Goal: Communication & Community: Answer question/provide support

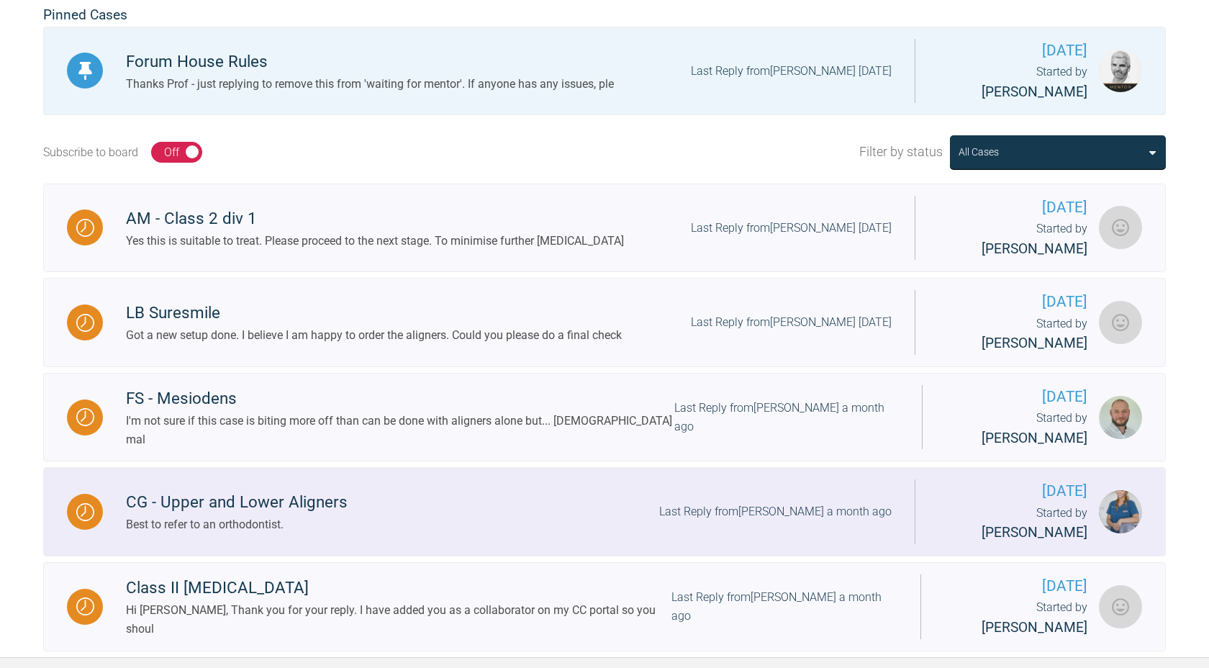
scroll to position [403, 0]
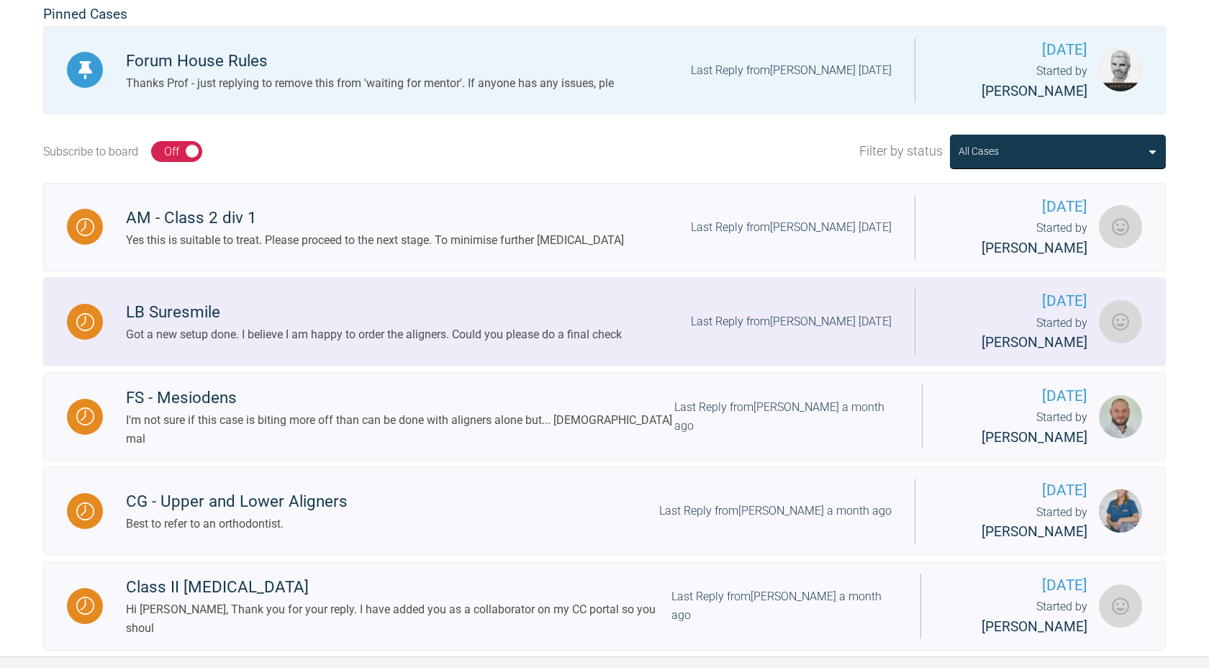
click at [389, 325] on div "Got a new setup done. I believe I am happy to order the aligners. Could you ple…" at bounding box center [374, 334] width 496 height 19
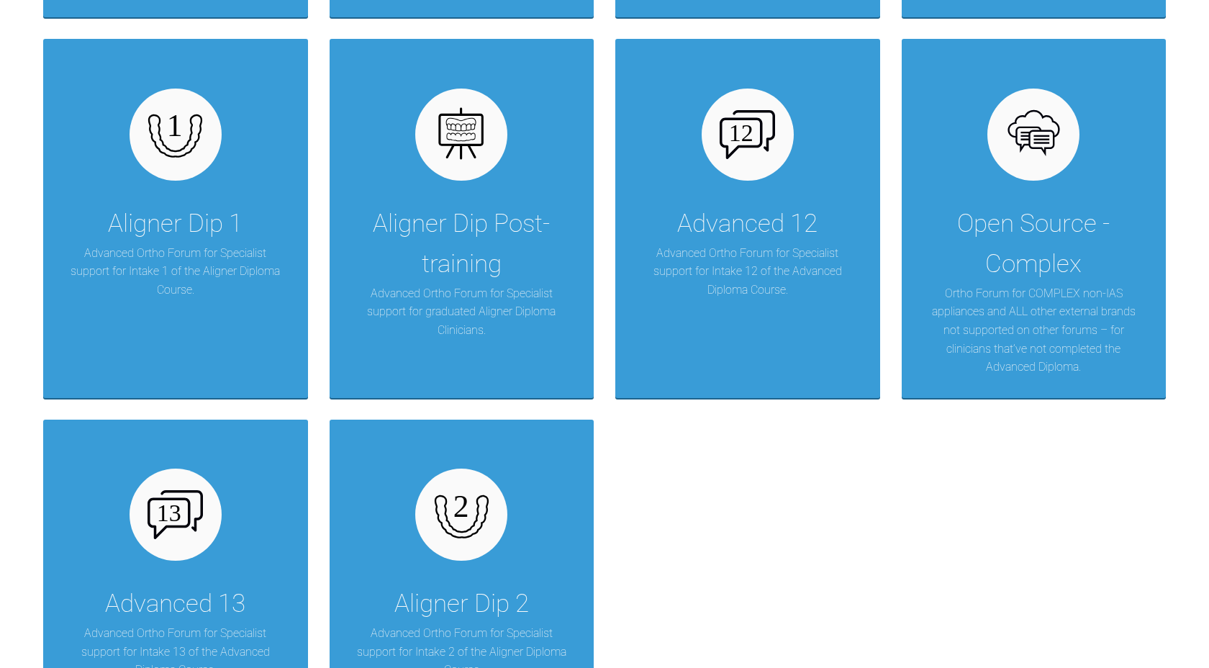
scroll to position [2056, 0]
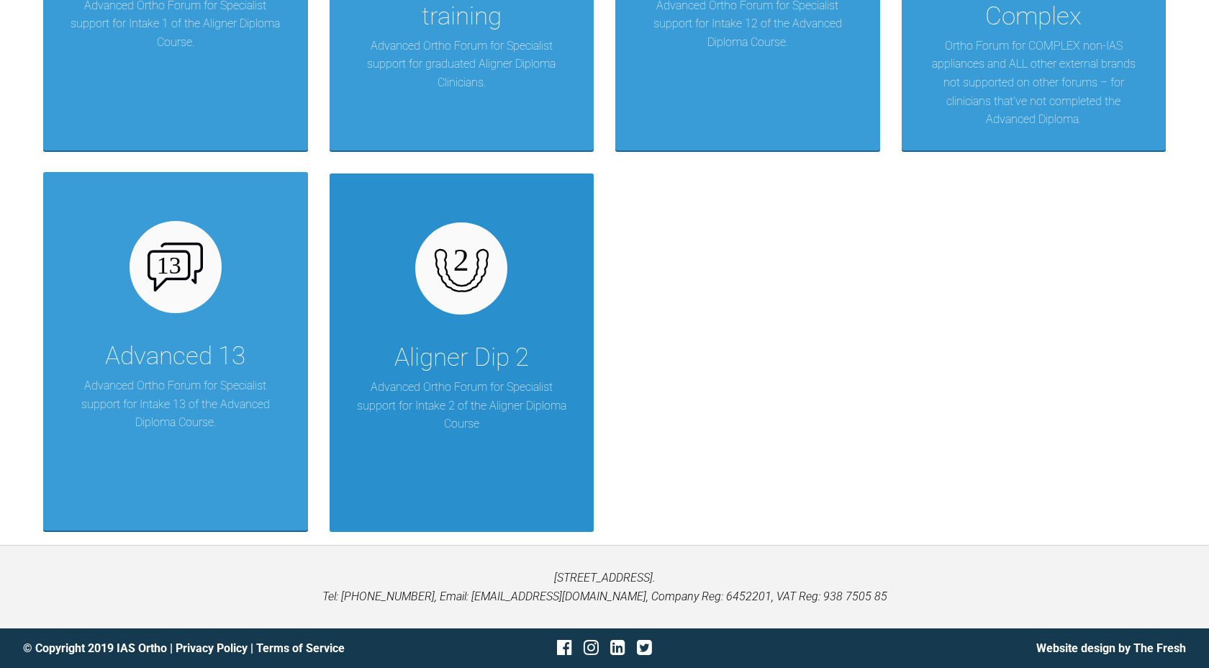
click at [466, 342] on div "Aligner Dip 2" at bounding box center [461, 358] width 135 height 40
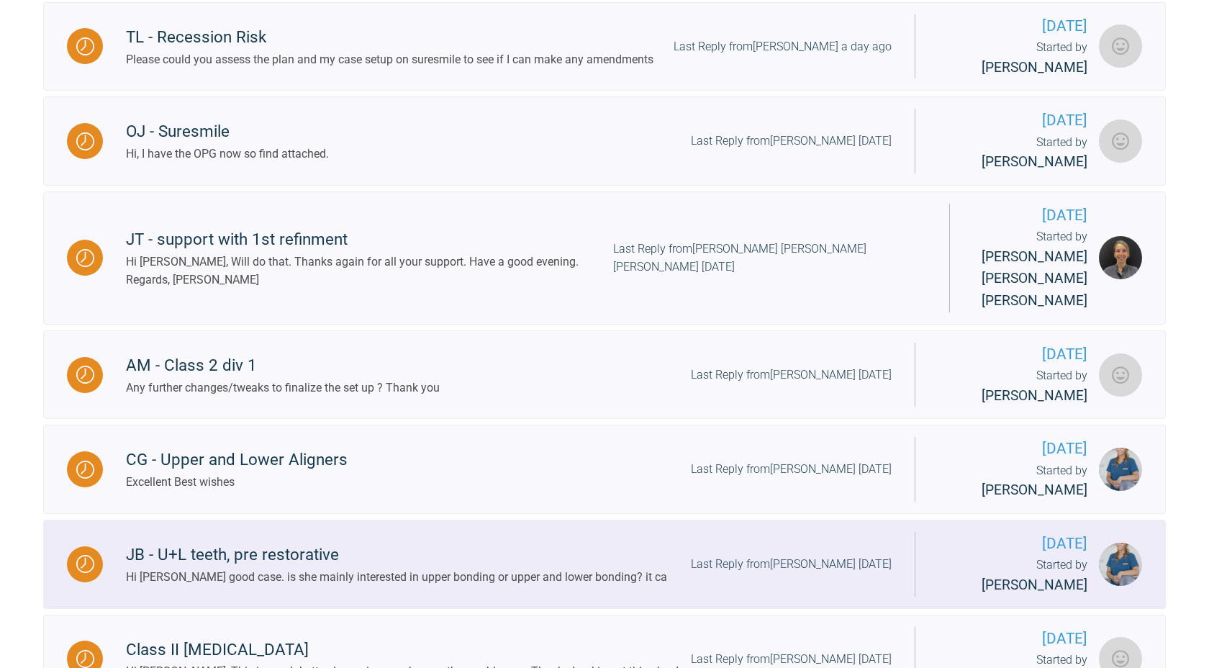
scroll to position [579, 0]
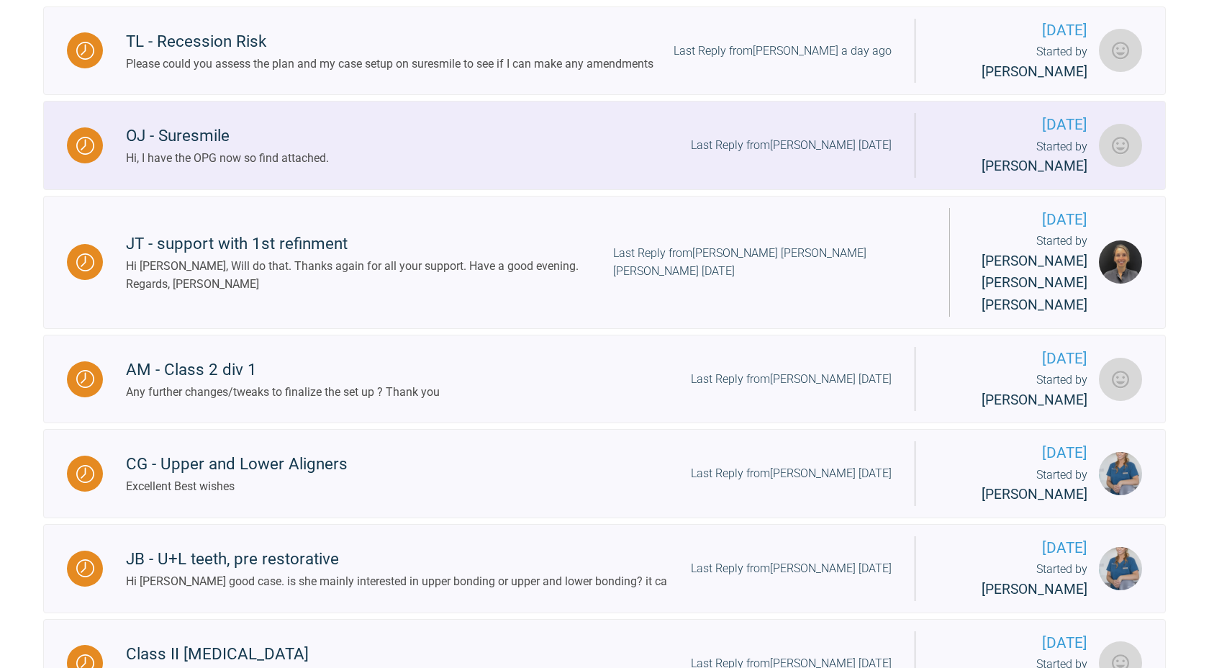
click at [249, 149] on div "Hi, I have the OPG now so find attached." at bounding box center [227, 158] width 203 height 19
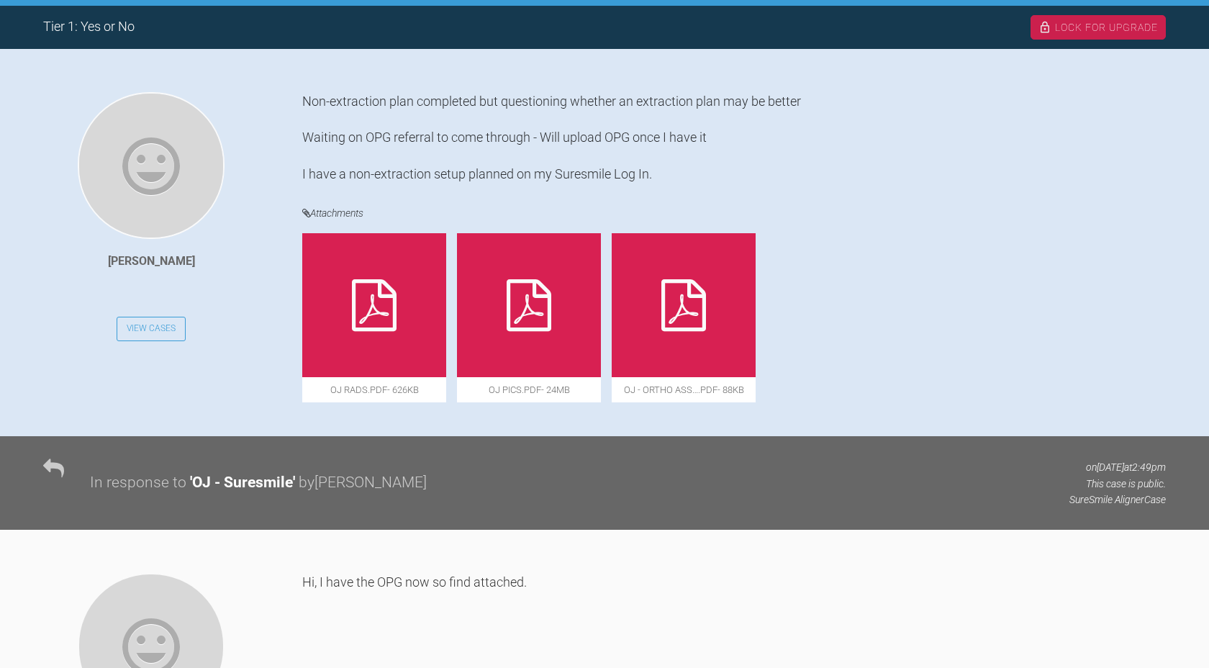
scroll to position [302, 0]
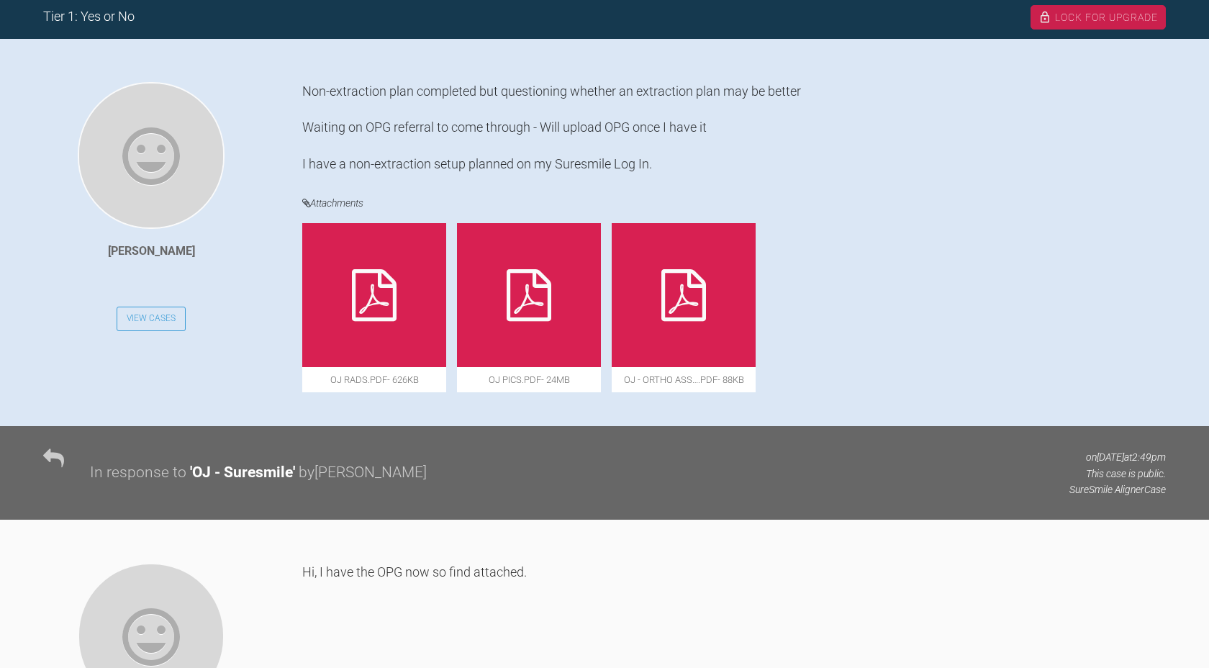
click at [374, 267] on div at bounding box center [374, 295] width 144 height 144
click at [552, 271] on div at bounding box center [529, 295] width 144 height 144
click at [707, 273] on div at bounding box center [684, 295] width 144 height 144
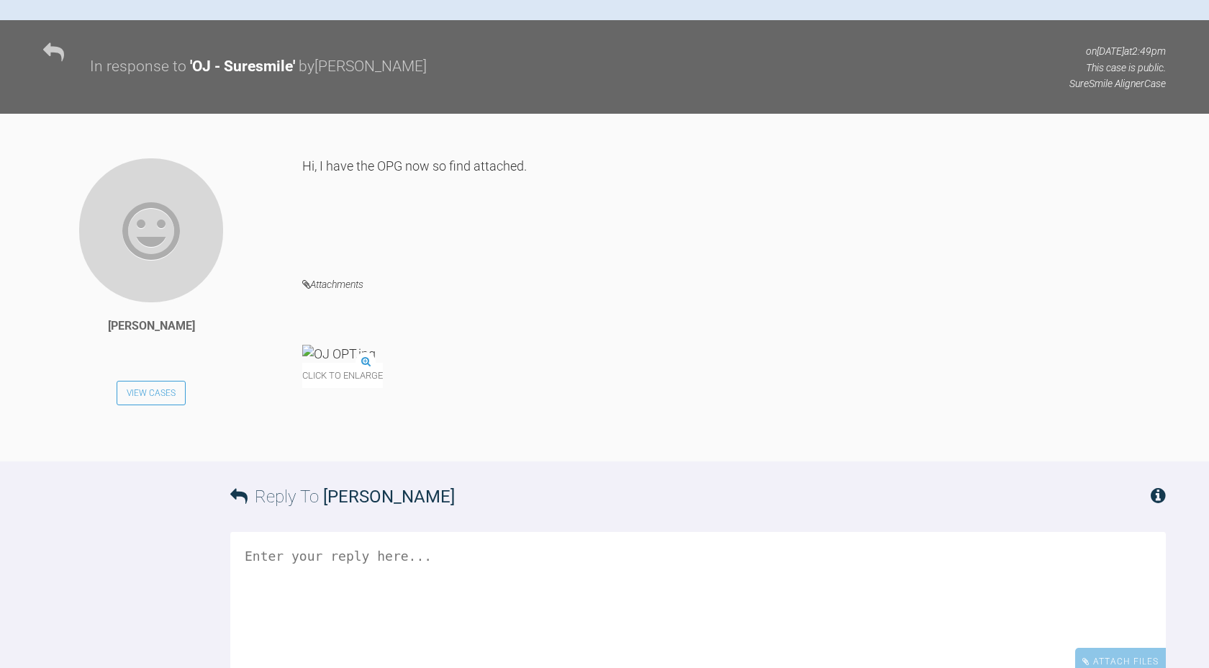
scroll to position [729, 0]
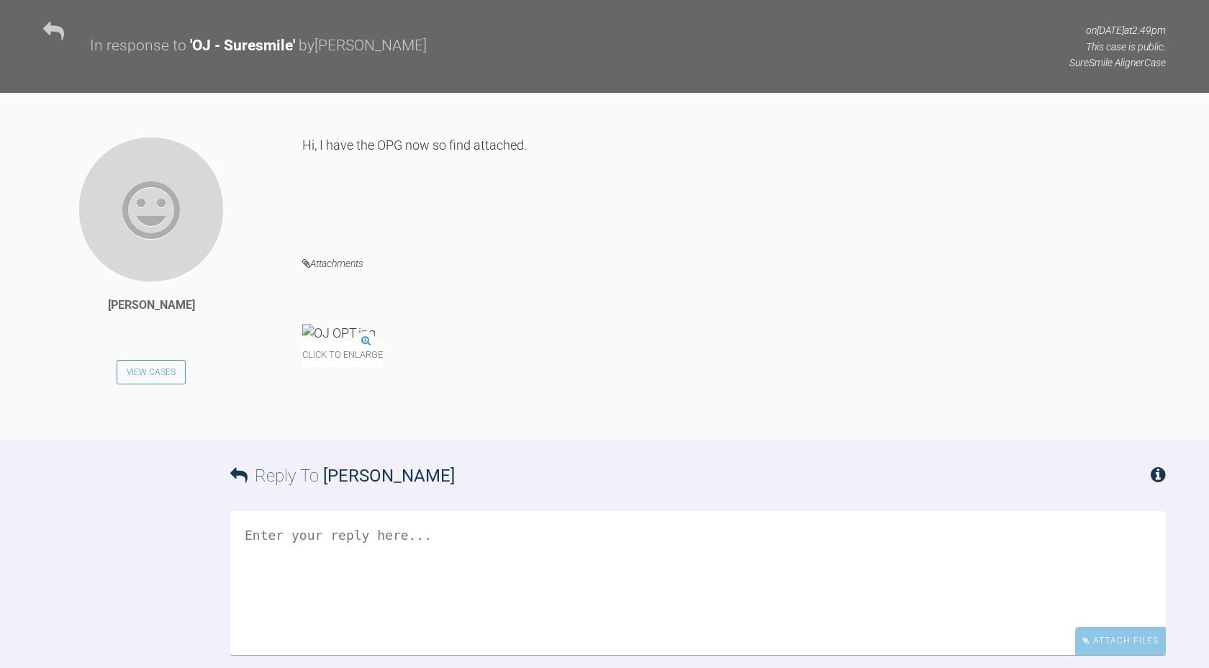
click at [373, 324] on img at bounding box center [338, 333] width 73 height 18
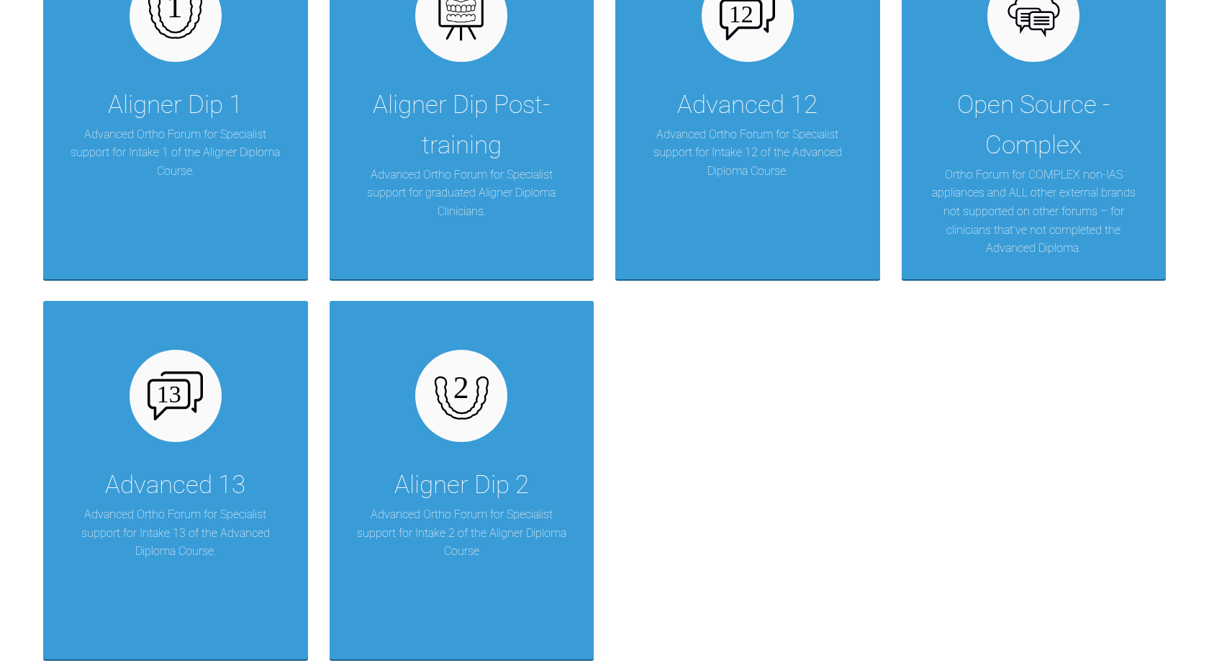
scroll to position [2056, 0]
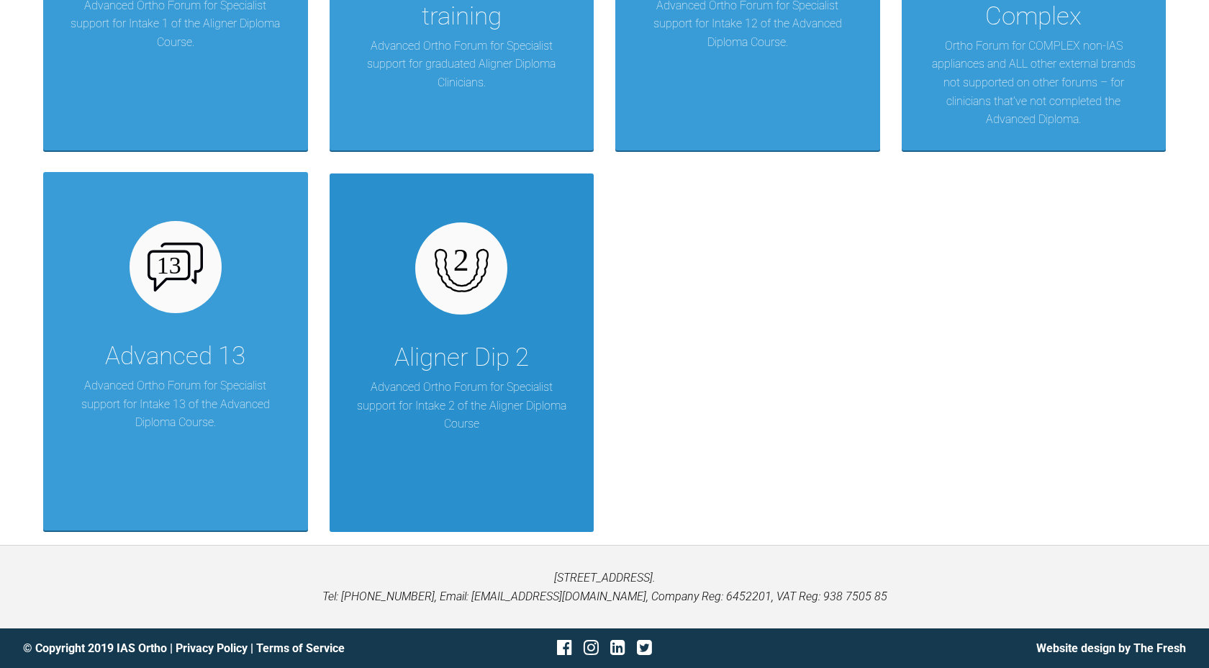
click at [452, 296] on img at bounding box center [461, 268] width 55 height 55
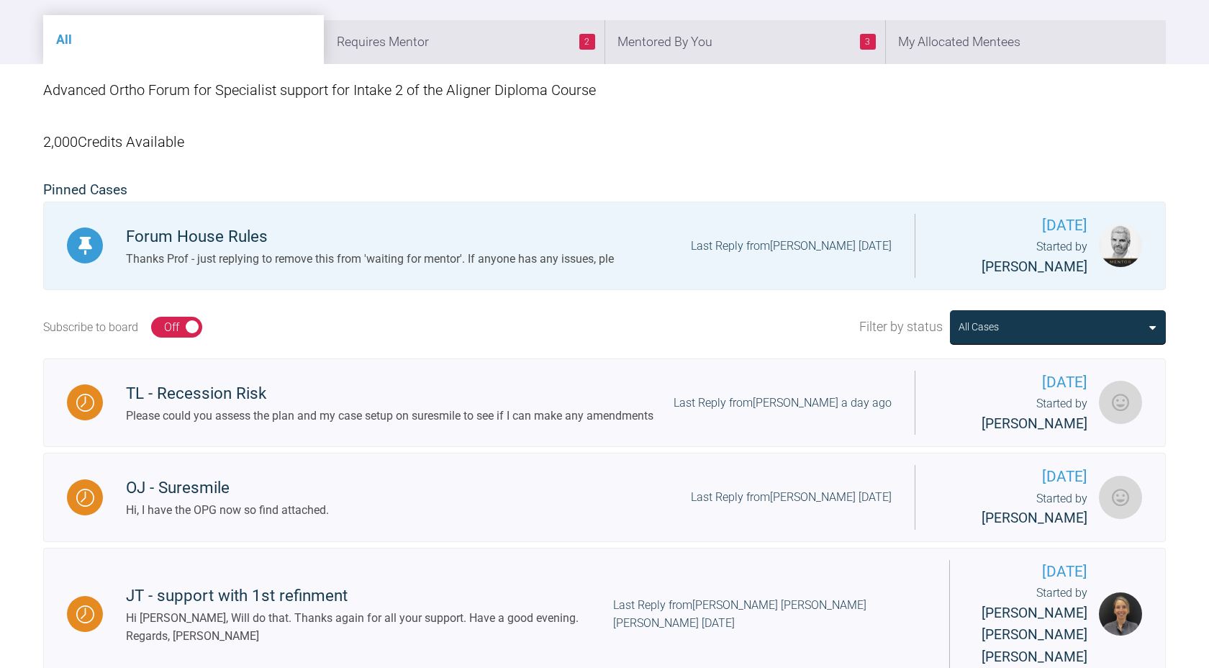
scroll to position [238, 0]
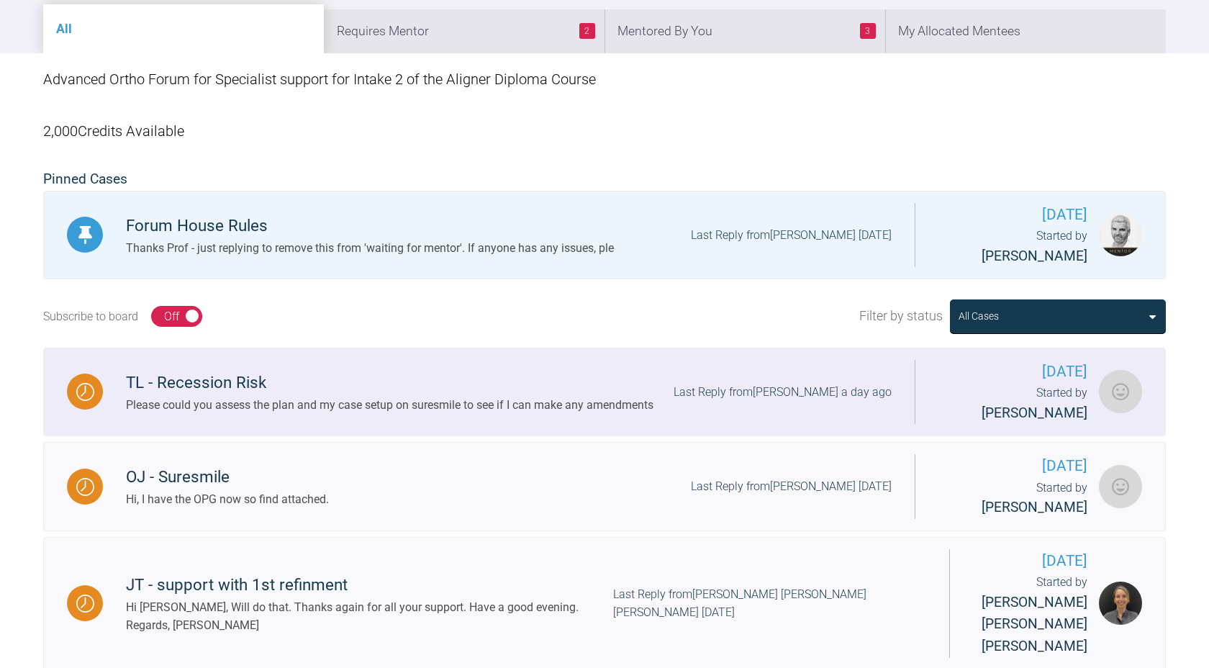
click at [436, 396] on div "Please could you assess the plan and my case setup on suresmile to see if I can…" at bounding box center [390, 405] width 528 height 19
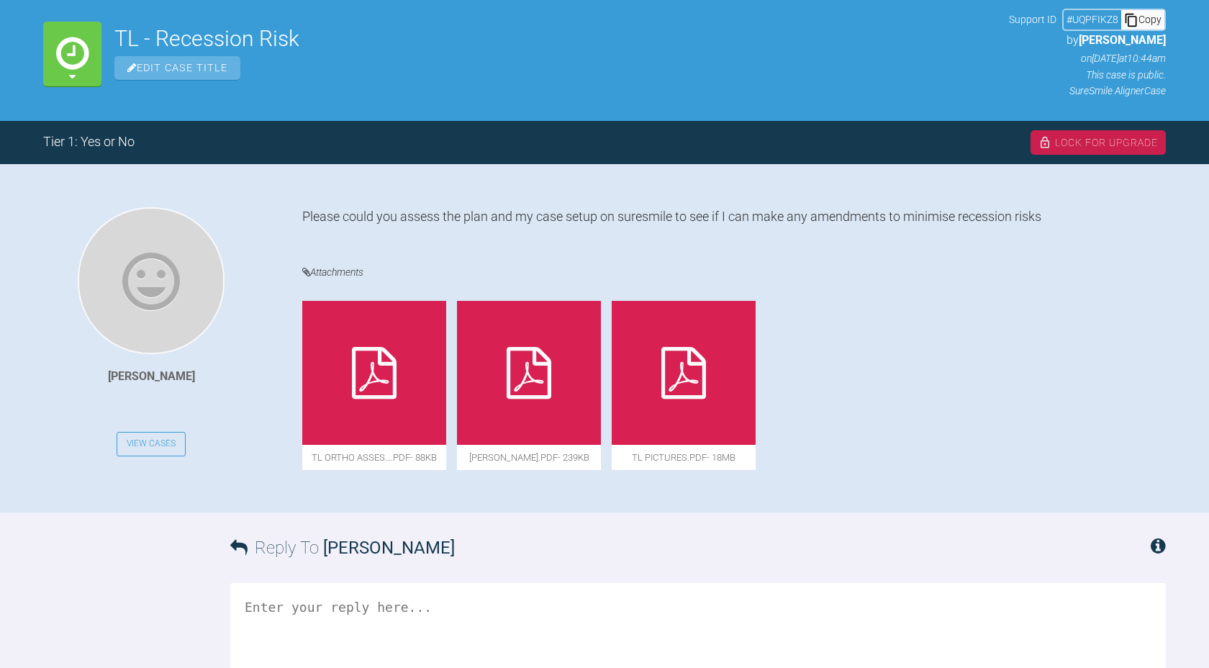
scroll to position [176, 0]
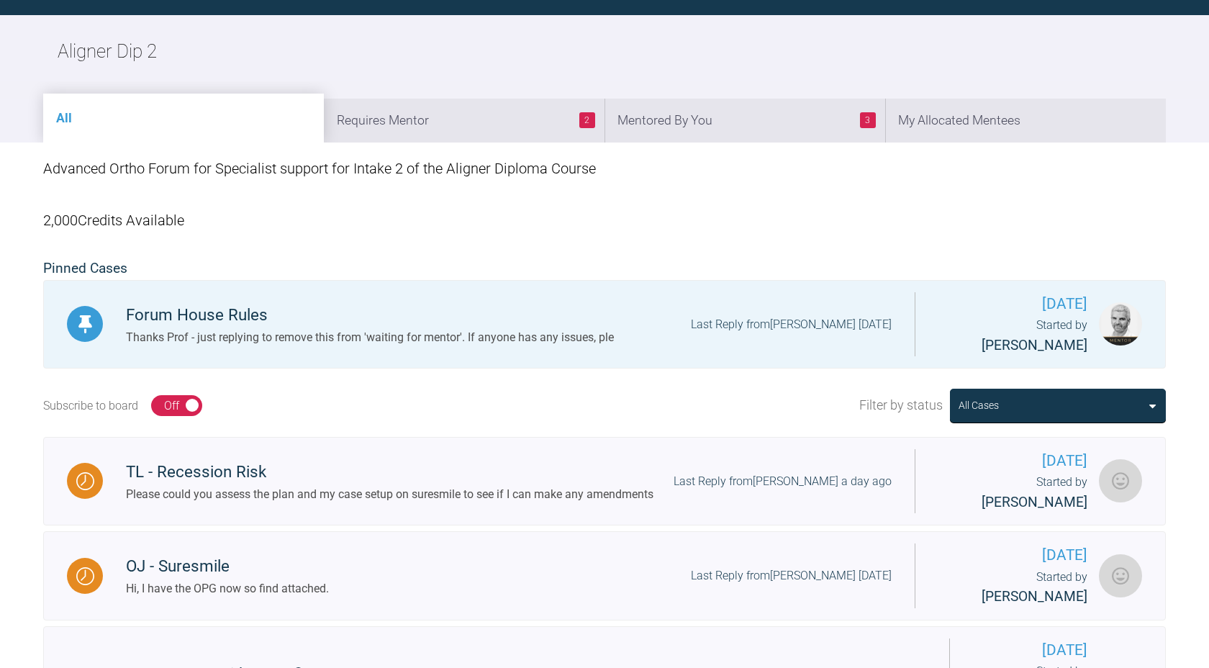
scroll to position [176, 0]
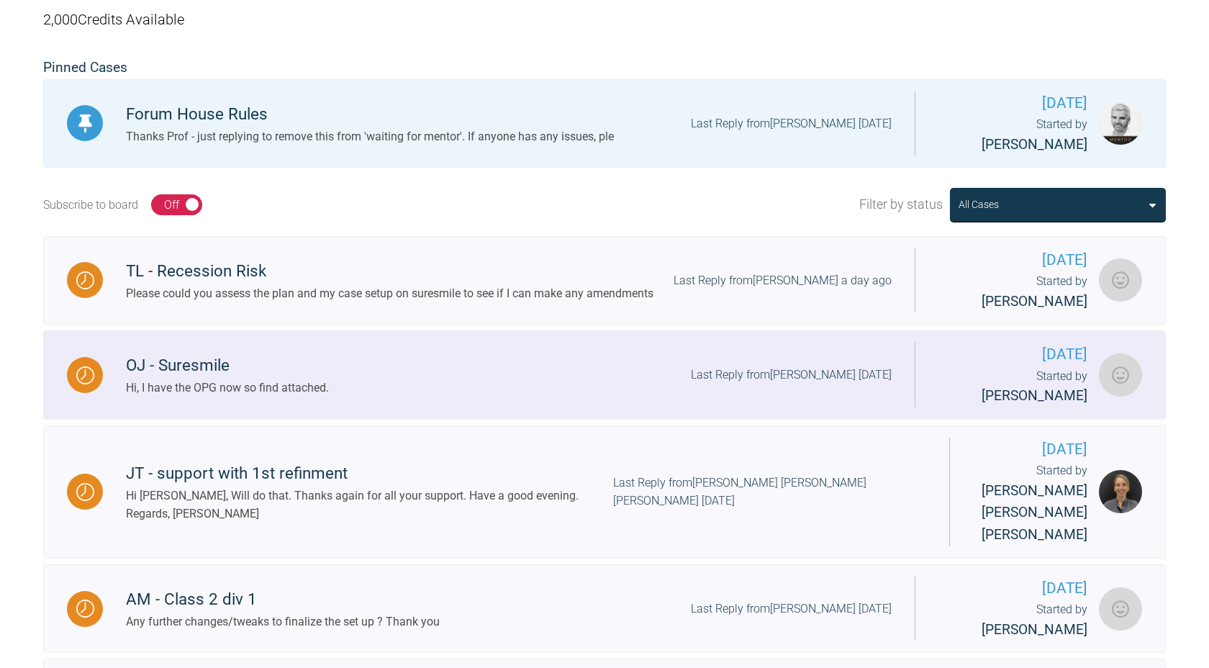
click at [368, 374] on div "OJ - Suresmile Hi, I have the OPG now so find attached. Last Reply from Davinde…" at bounding box center [509, 375] width 812 height 44
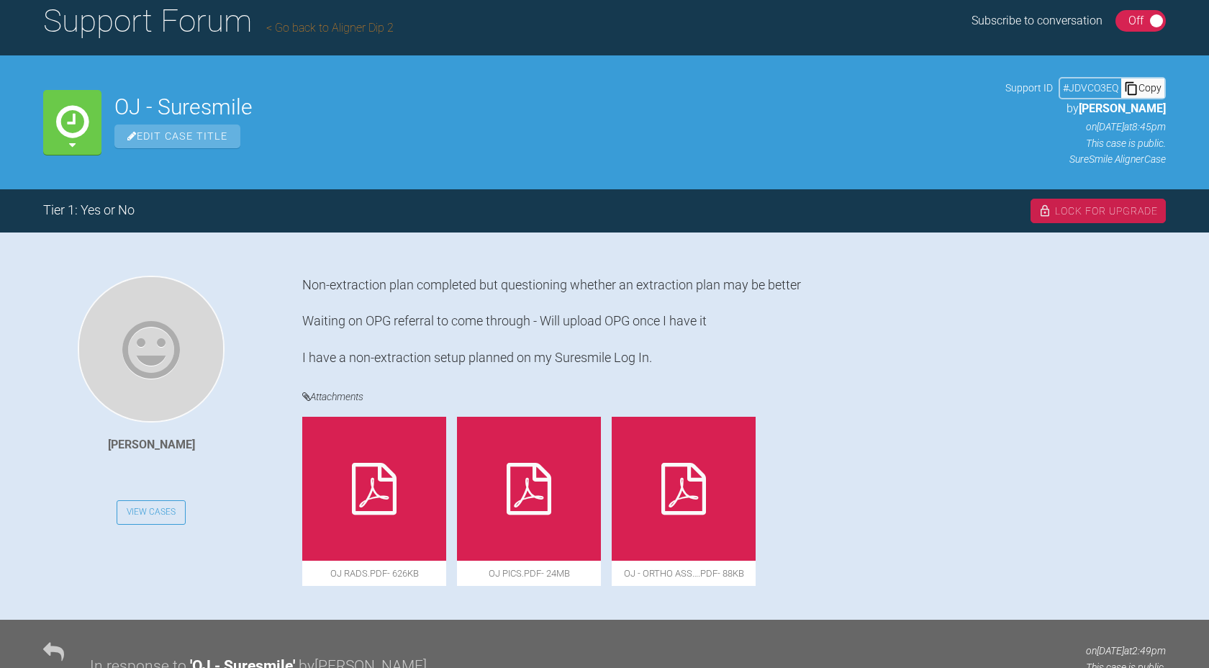
scroll to position [104, 0]
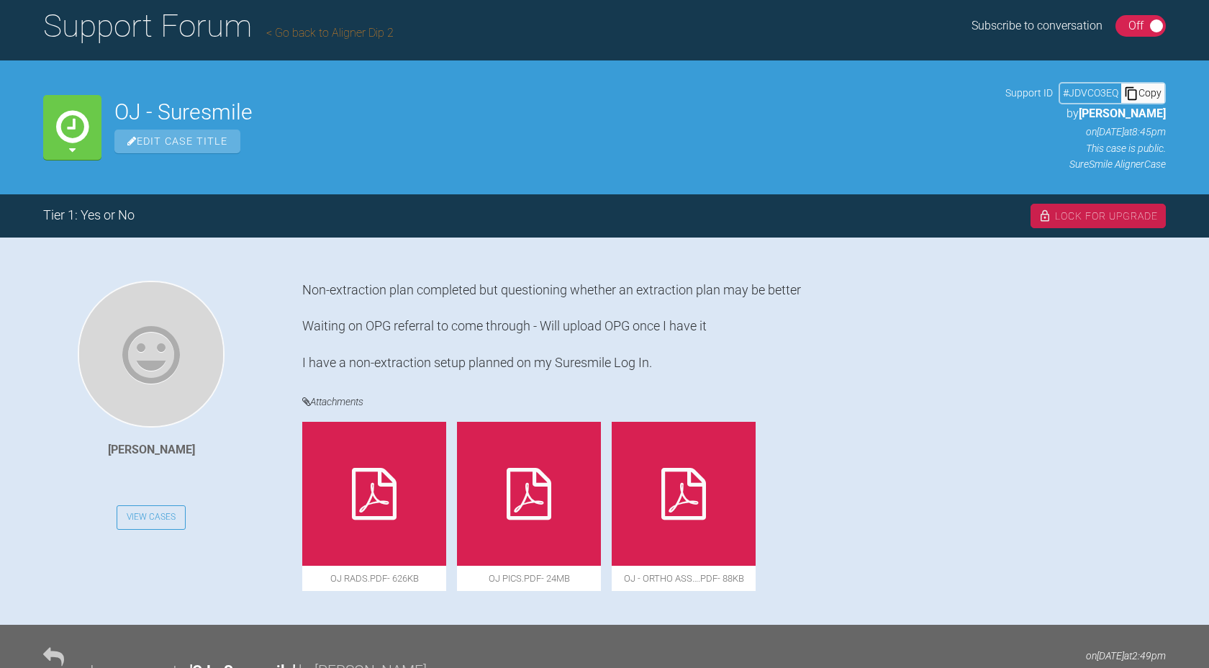
click at [671, 490] on icon at bounding box center [683, 494] width 45 height 52
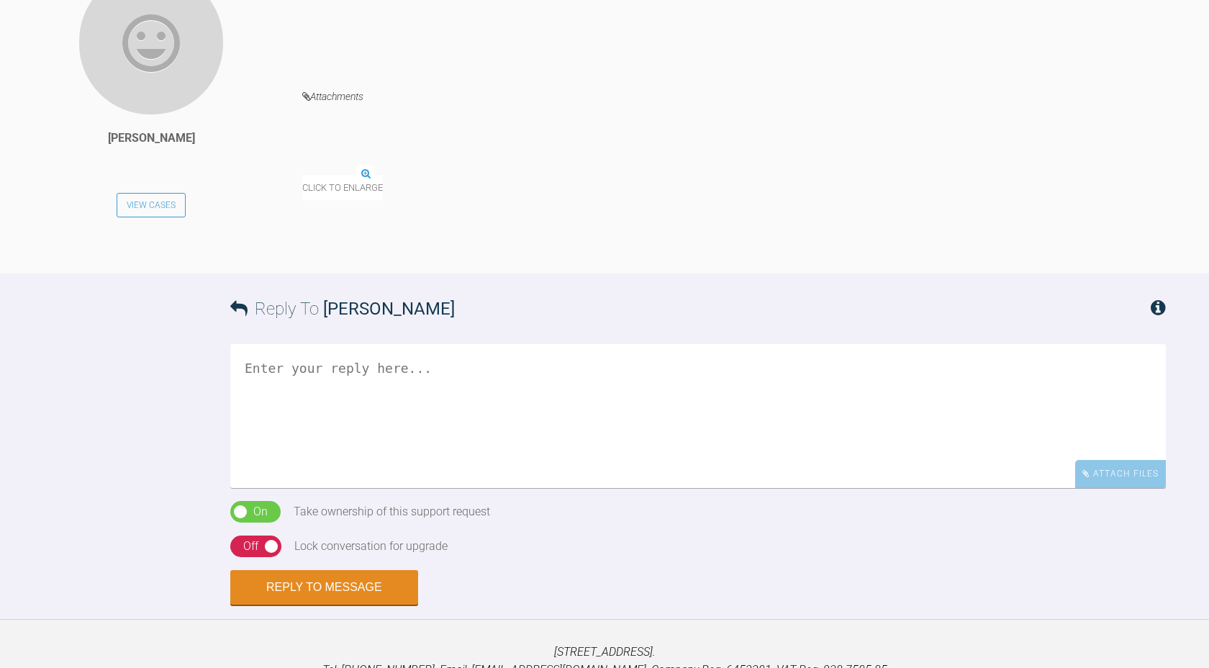
scroll to position [970, 0]
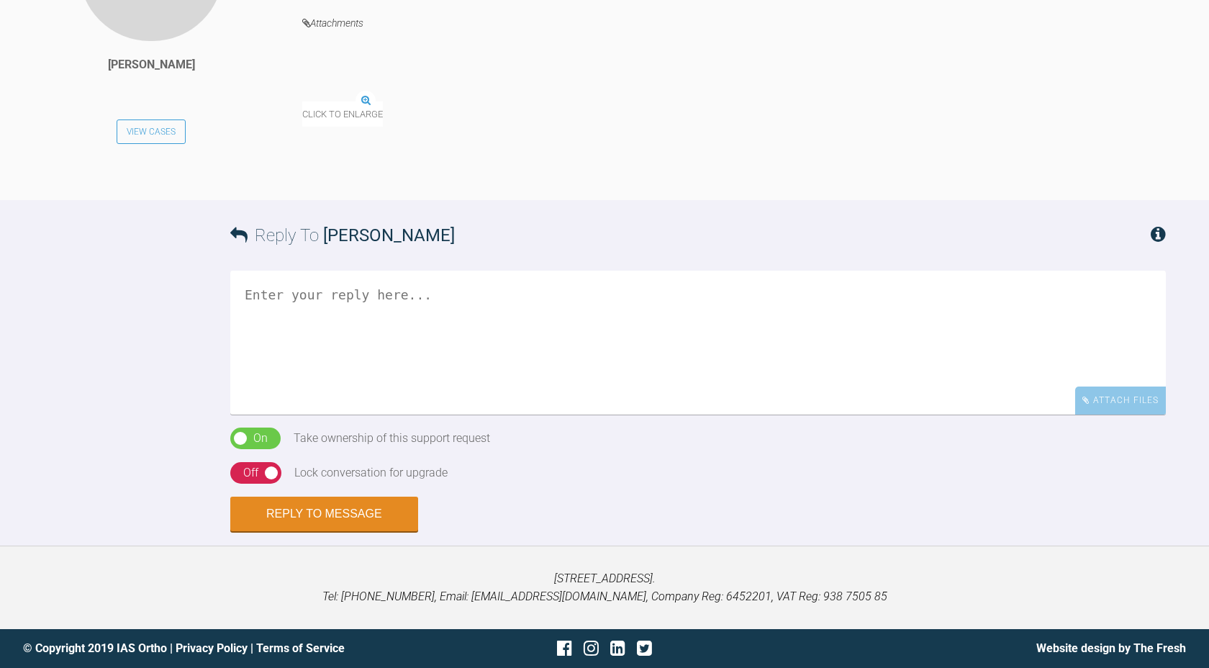
click at [519, 348] on textarea at bounding box center [698, 343] width 936 height 144
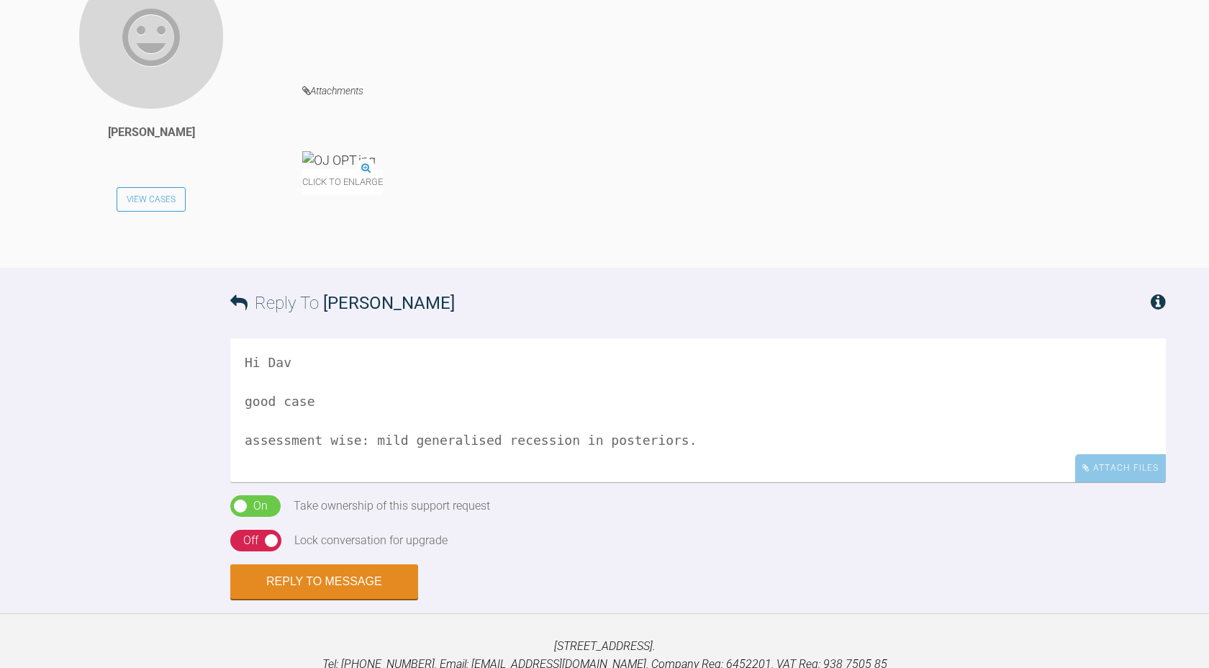
scroll to position [894, 0]
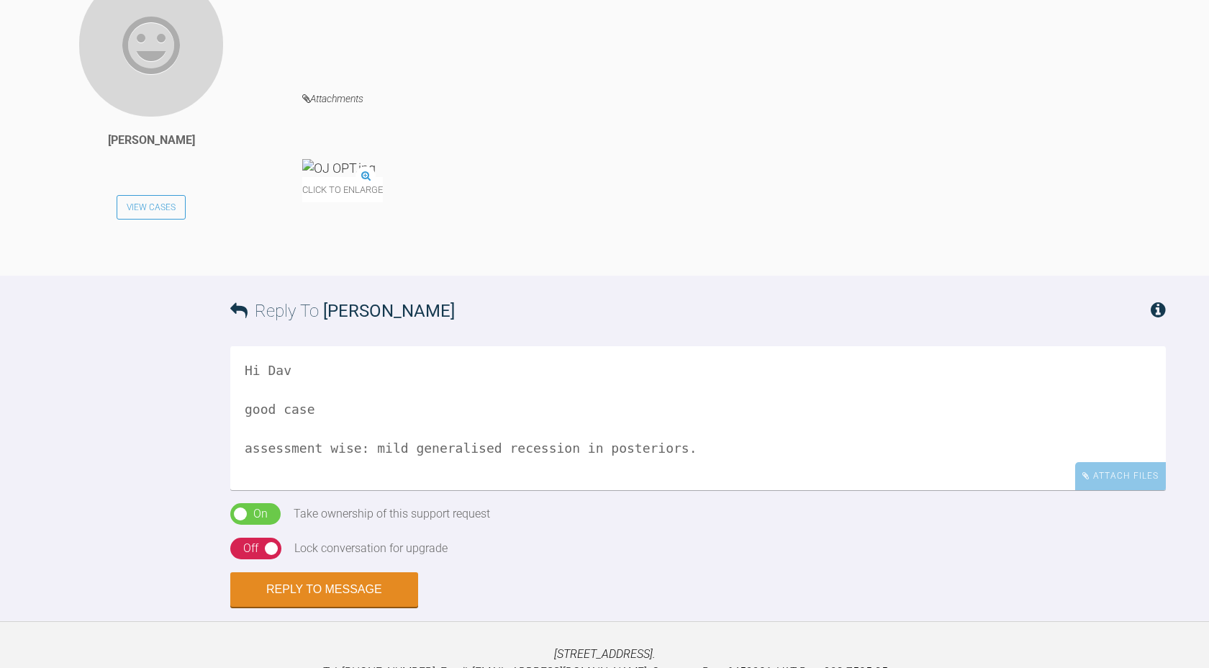
click at [721, 452] on textarea "Hi Dav good case assessment wise: mild generalised recession in posteriors." at bounding box center [698, 418] width 936 height 144
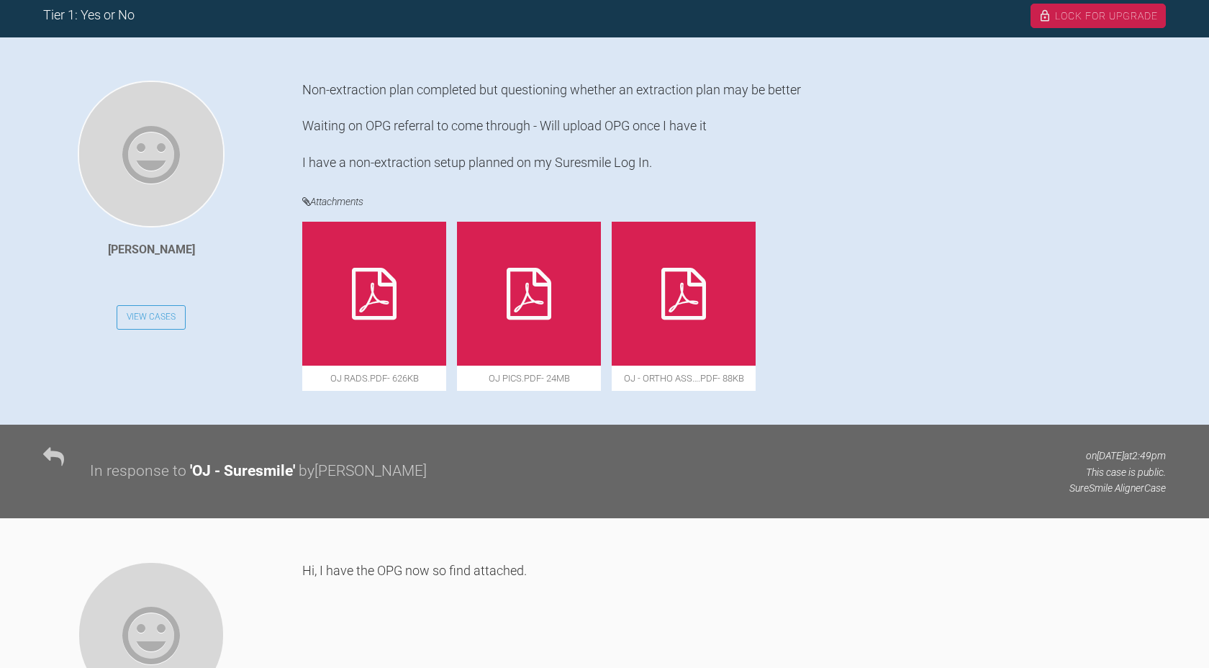
scroll to position [302, 0]
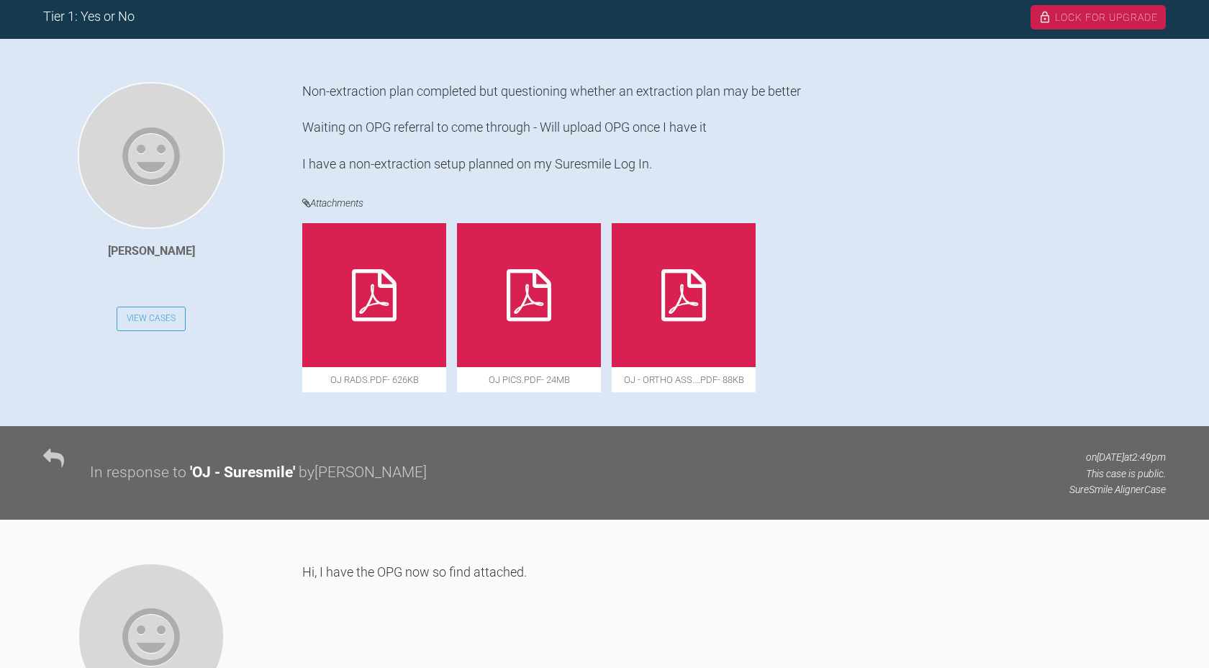
click at [711, 311] on div at bounding box center [684, 295] width 144 height 144
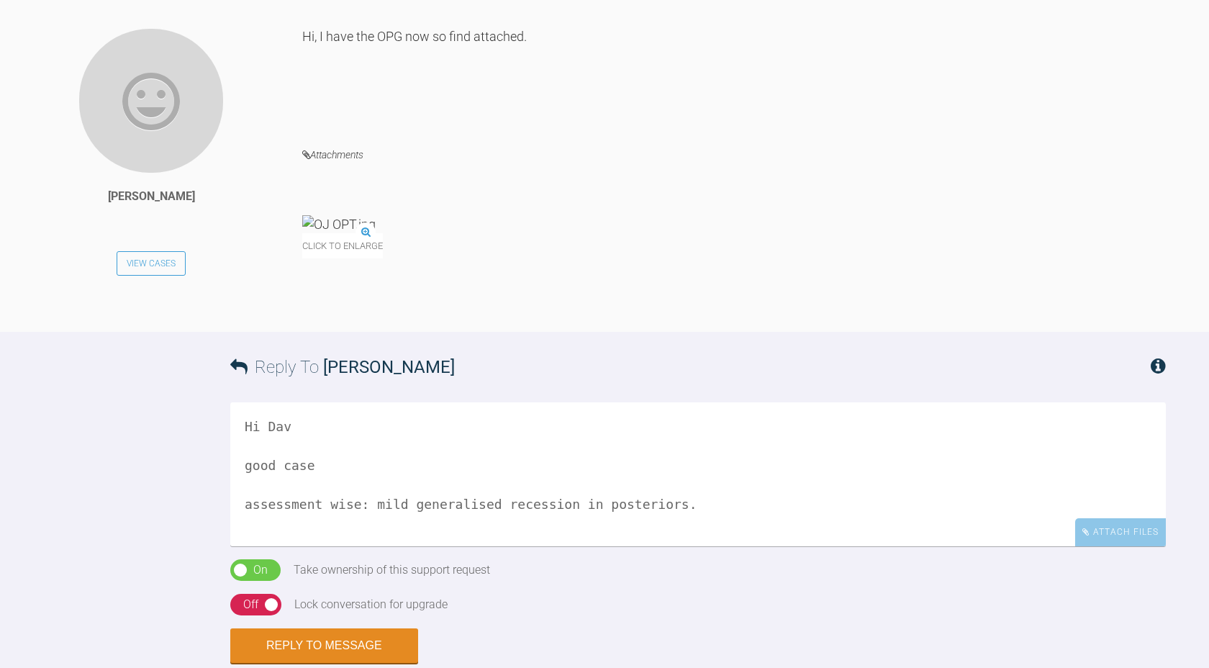
scroll to position [970, 0]
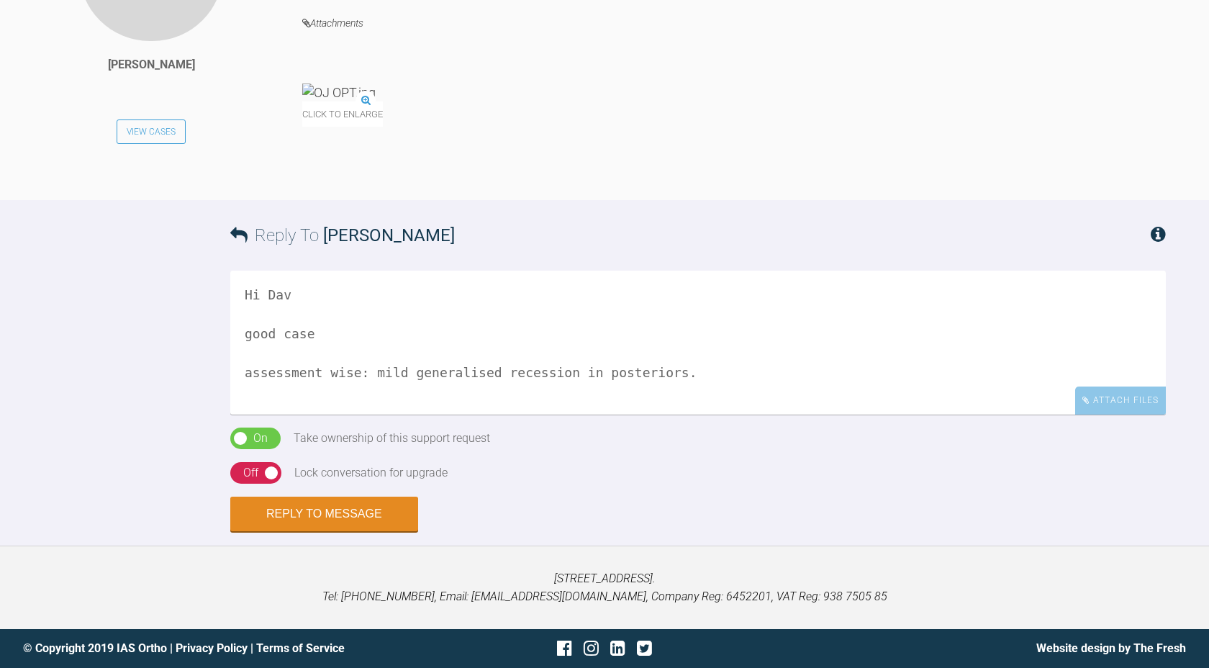
click at [722, 377] on textarea "Hi Dav good case assessment wise: mild generalised recession in posteriors." at bounding box center [698, 343] width 936 height 144
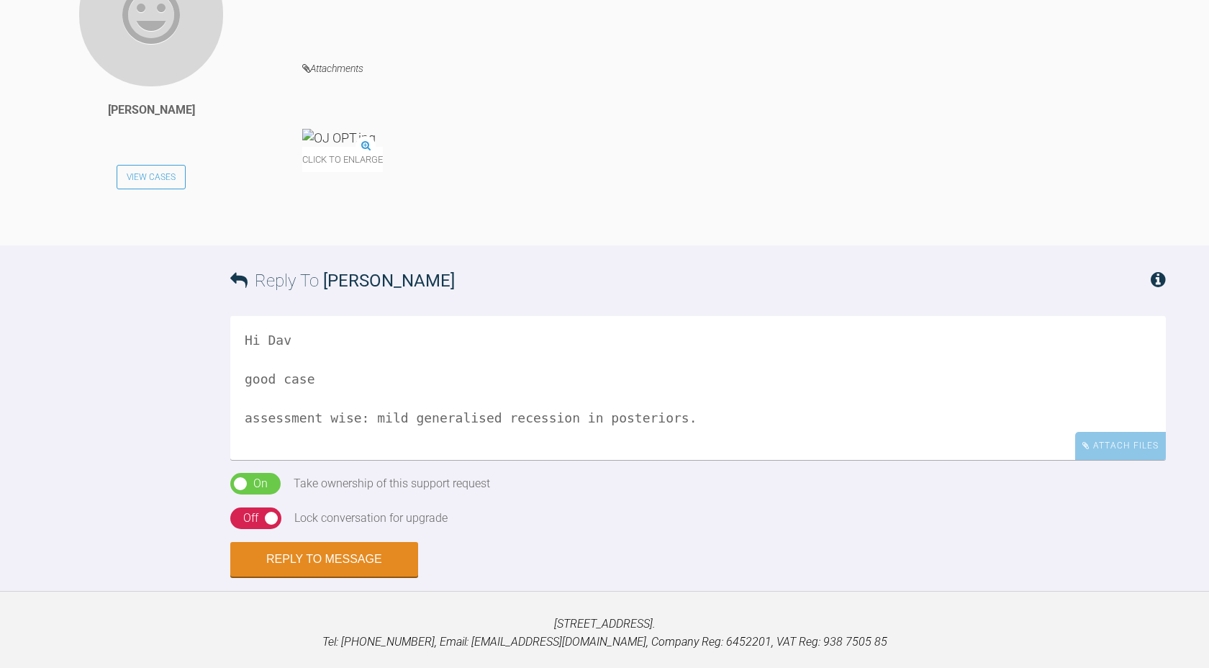
scroll to position [927, 0]
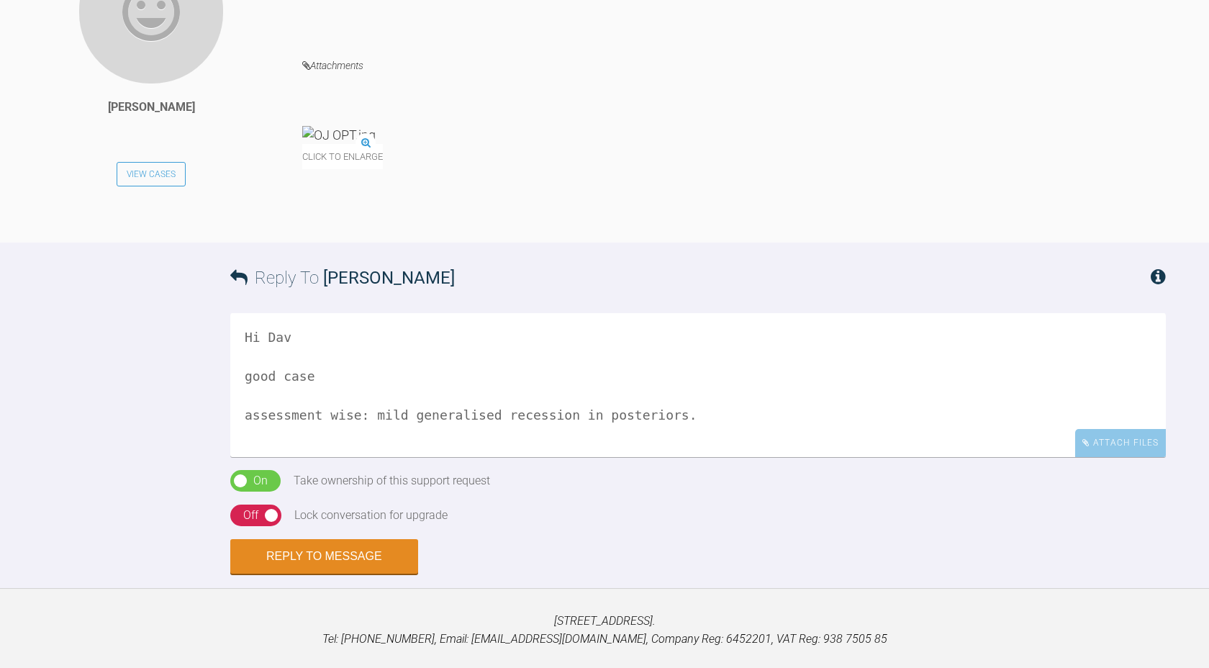
click at [717, 415] on textarea "Hi Dav good case assessment wise: mild generalised recession in posteriors." at bounding box center [698, 385] width 936 height 144
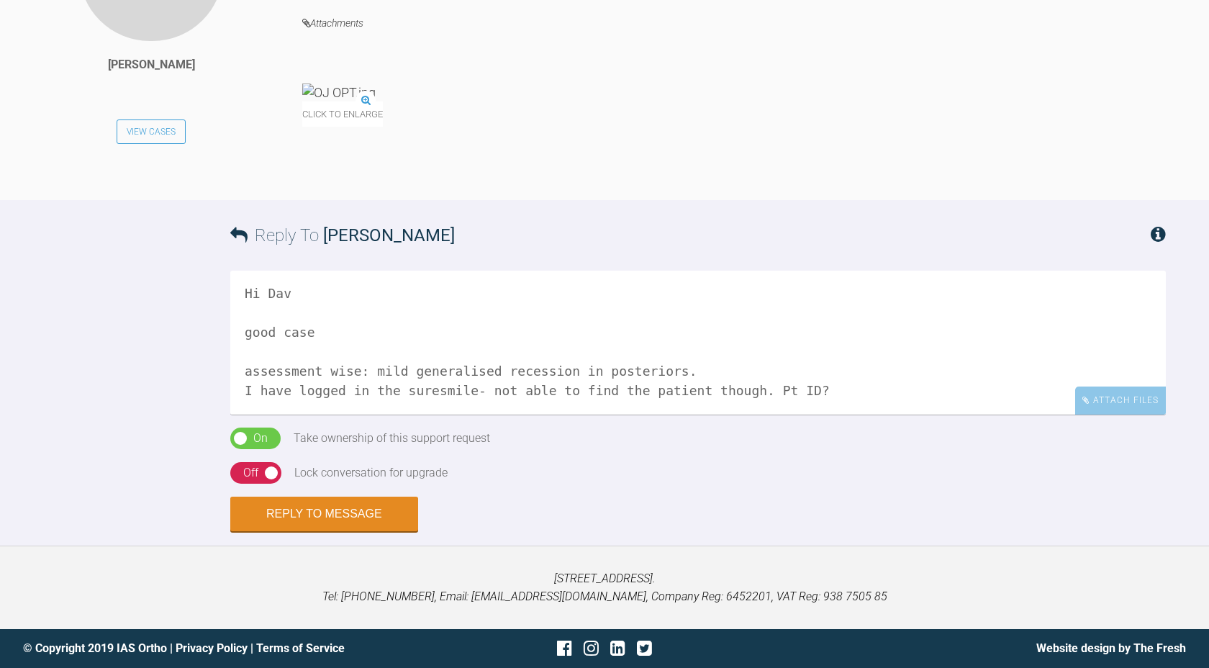
scroll to position [24, 0]
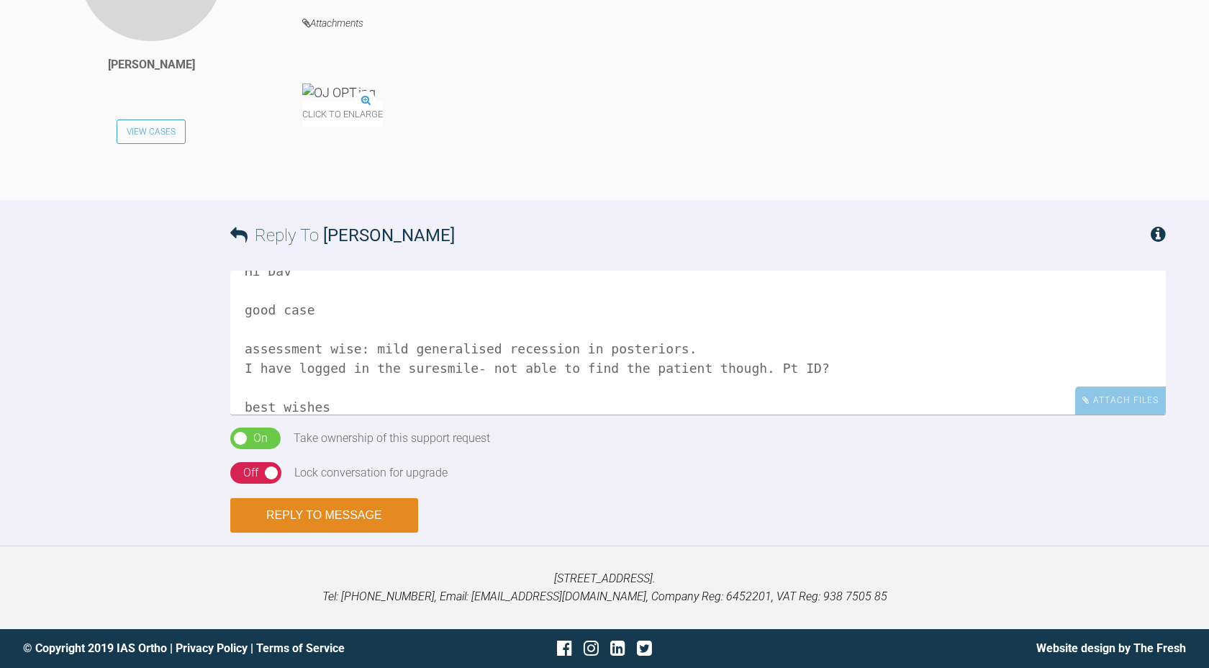
type textarea "Hi Dav good case assessment wise: mild generalised recession in posteriors. I h…"
click at [363, 512] on button "Reply to Message" at bounding box center [324, 515] width 188 height 35
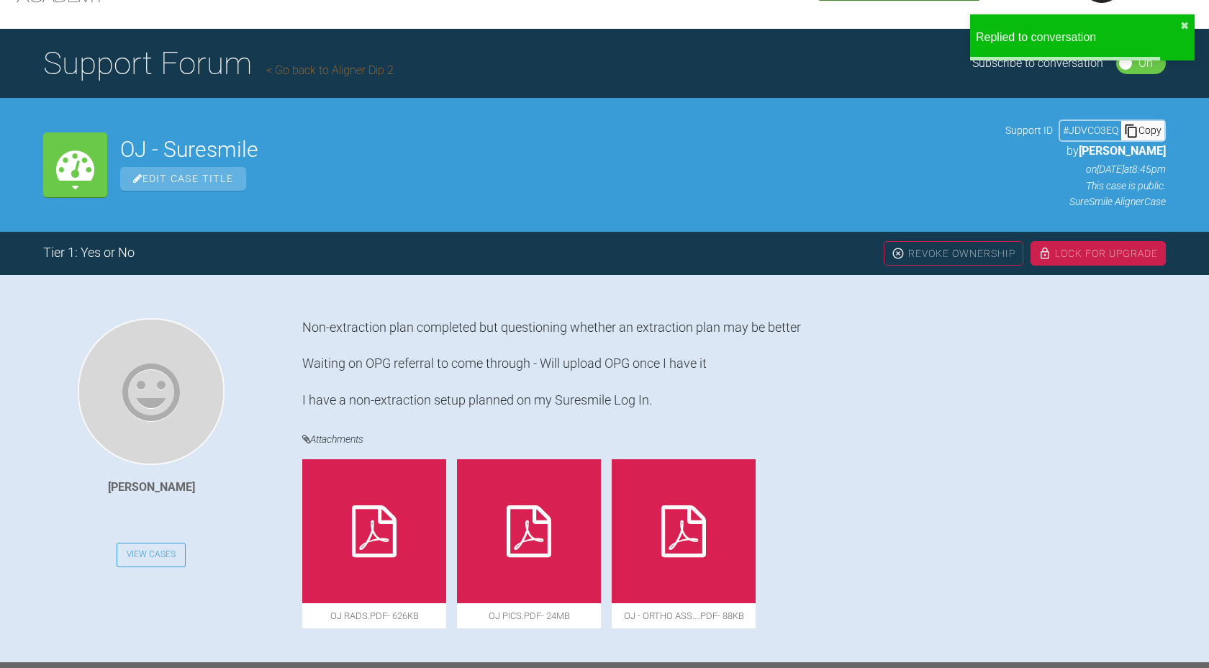
scroll to position [0, 0]
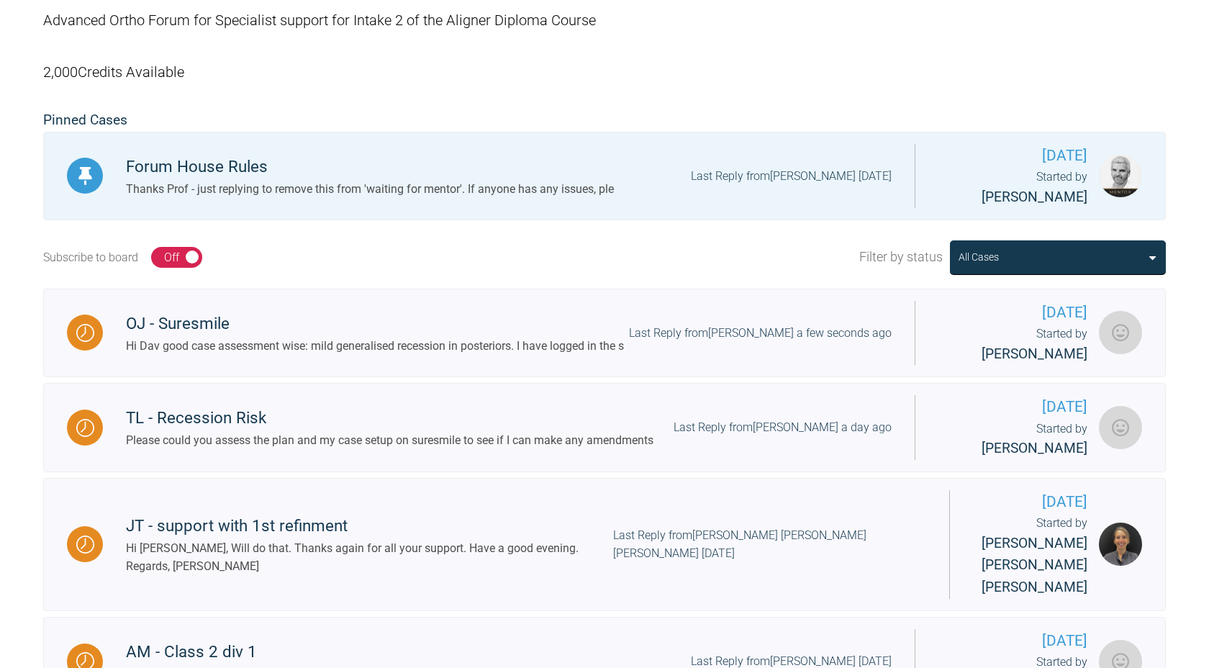
scroll to position [300, 0]
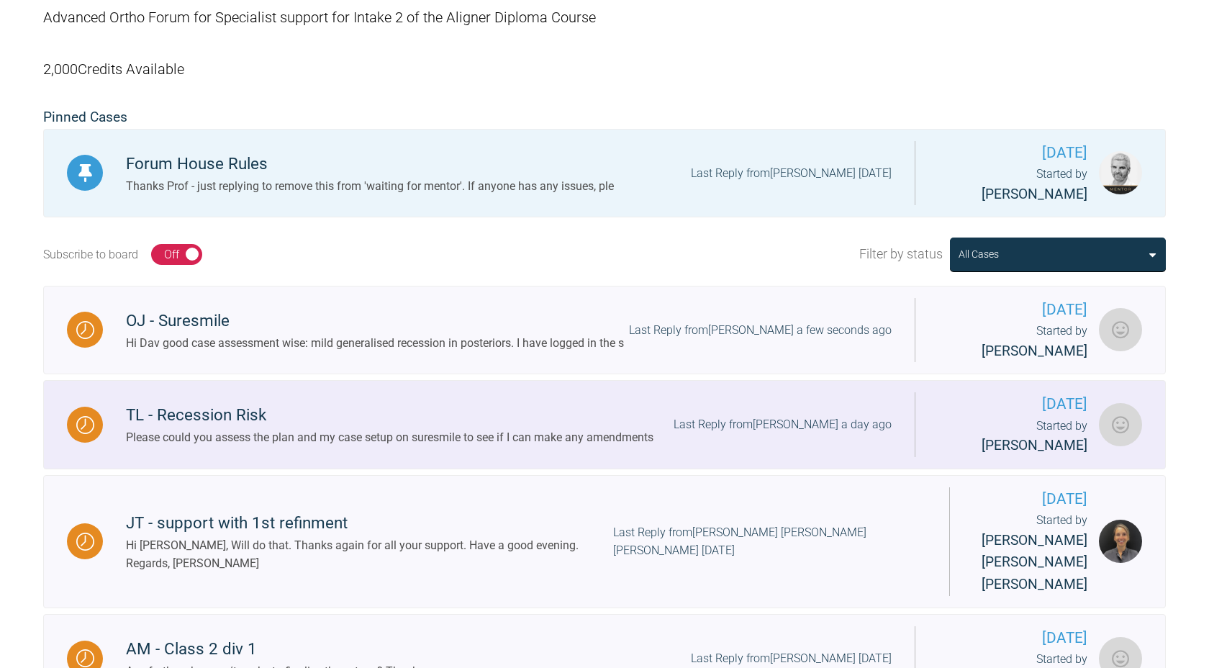
click at [453, 402] on div "TL - Recession Risk" at bounding box center [390, 415] width 528 height 26
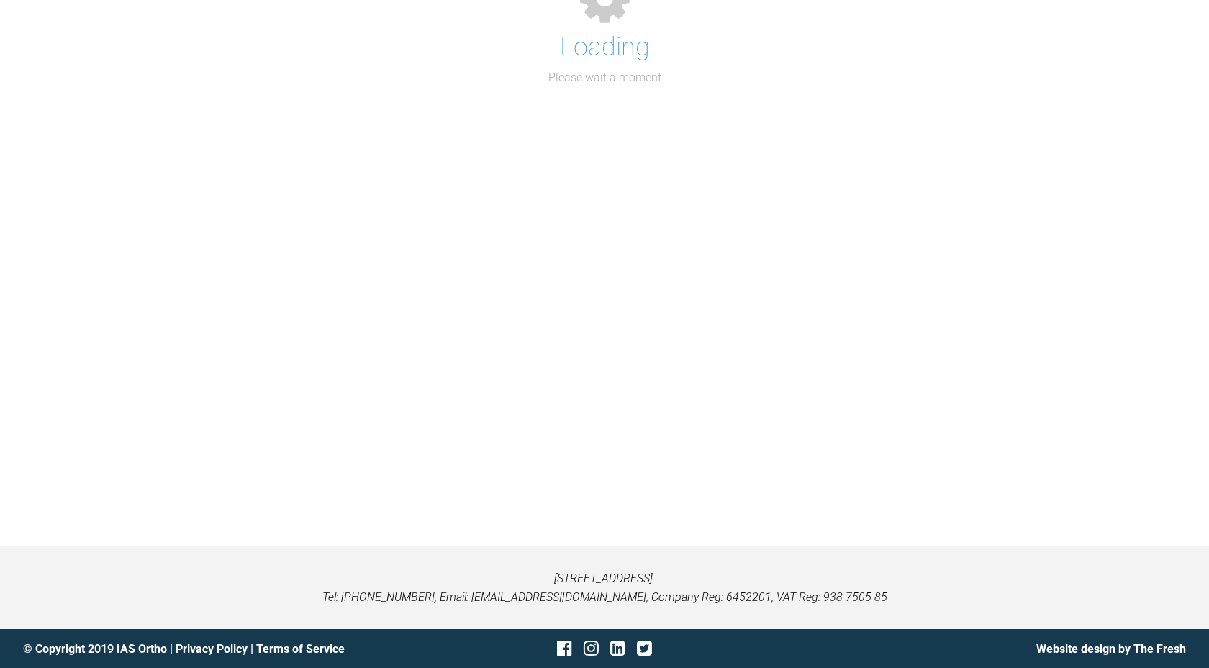
scroll to position [300, 0]
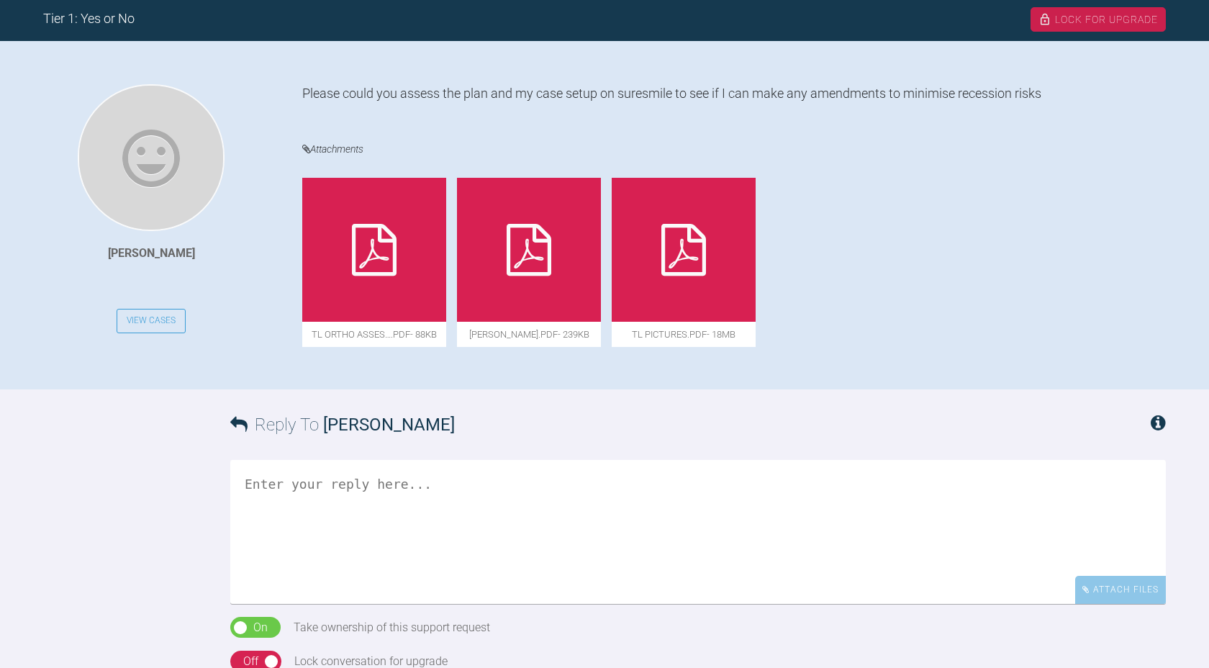
click at [669, 265] on icon at bounding box center [683, 250] width 45 height 52
click at [381, 279] on div at bounding box center [374, 250] width 144 height 144
